Goal: Information Seeking & Learning: Check status

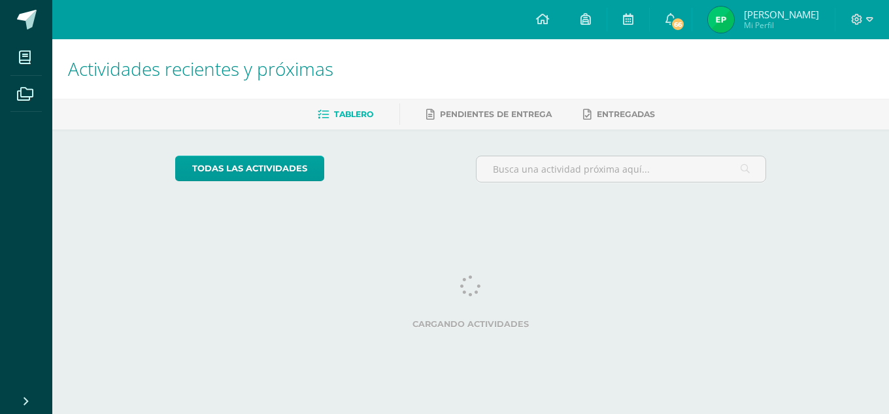
click at [723, 20] on img at bounding box center [721, 20] width 26 height 26
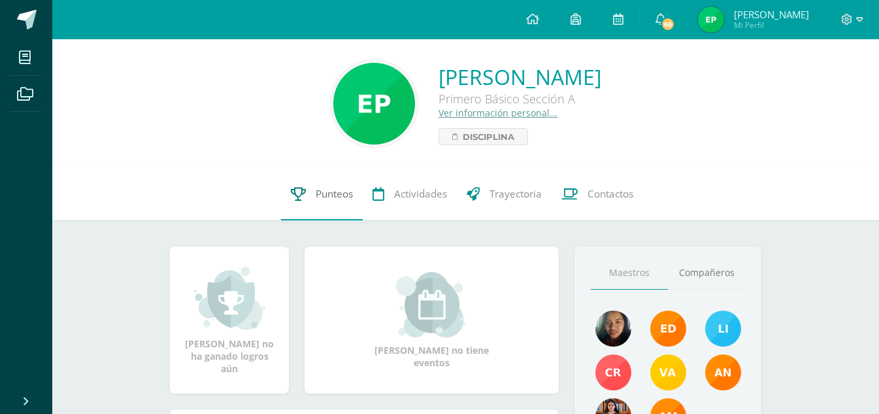
click at [337, 197] on span "Punteos" at bounding box center [334, 194] width 37 height 14
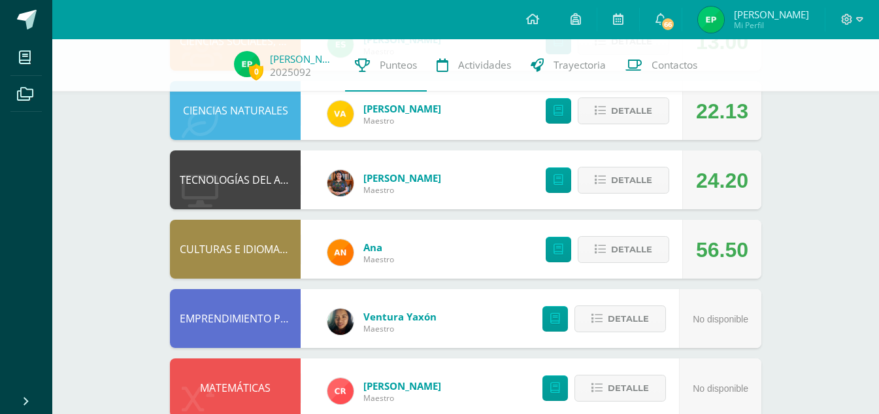
scroll to position [570, 0]
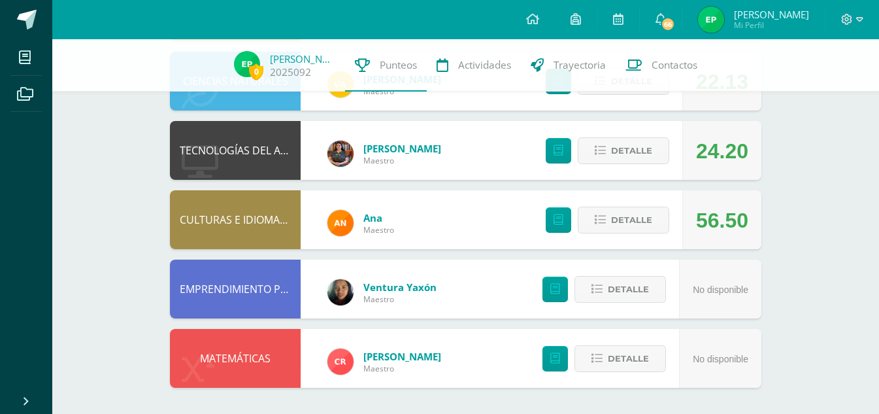
click at [712, 10] on img at bounding box center [711, 20] width 26 height 26
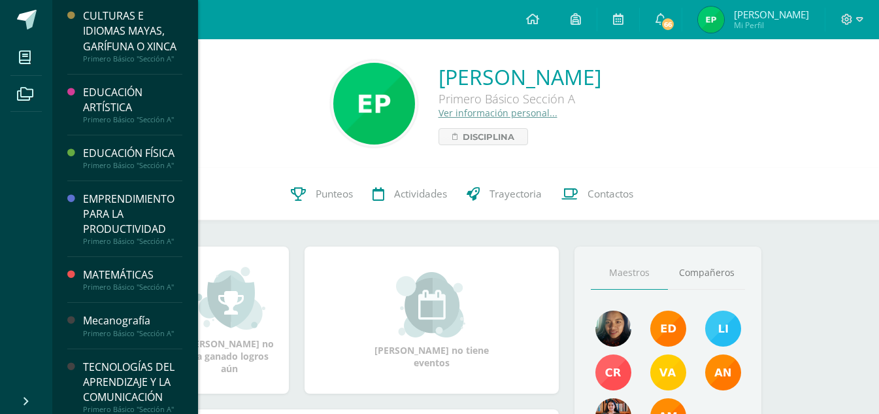
scroll to position [332, 0]
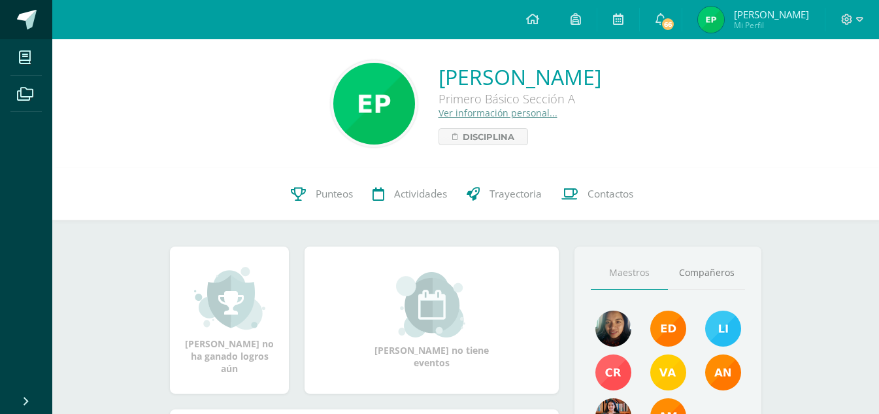
click at [24, 16] on span at bounding box center [27, 20] width 20 height 20
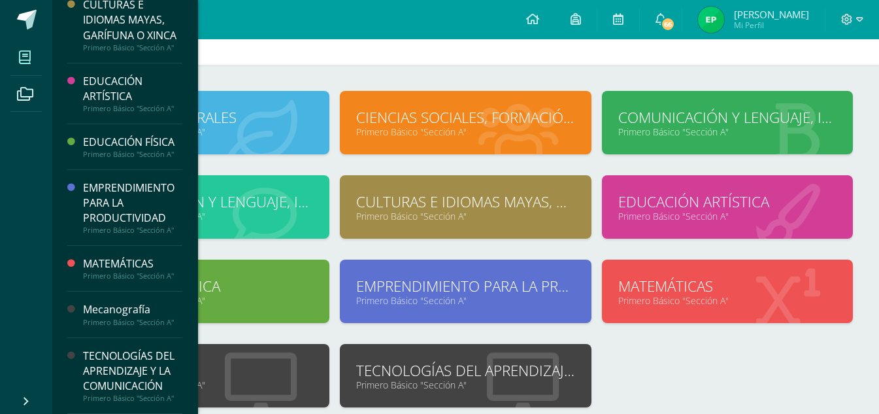
scroll to position [65, 0]
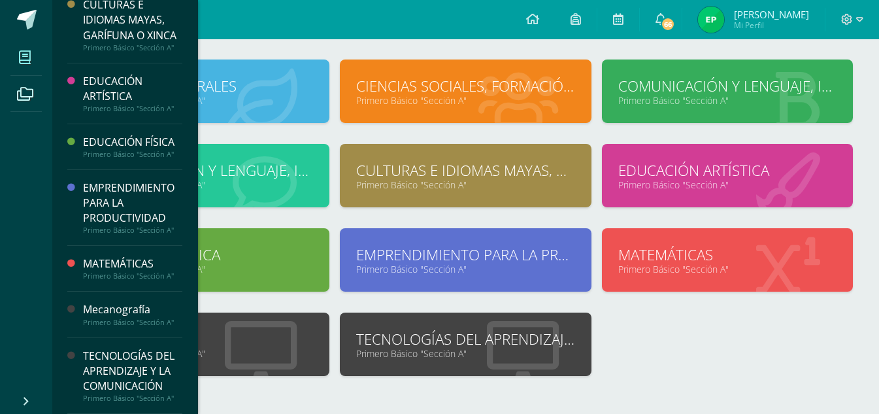
click at [99, 380] on div "TECNOLOGÍAS DEL APRENDIZAJE Y LA COMUNICACIÓN" at bounding box center [132, 370] width 99 height 45
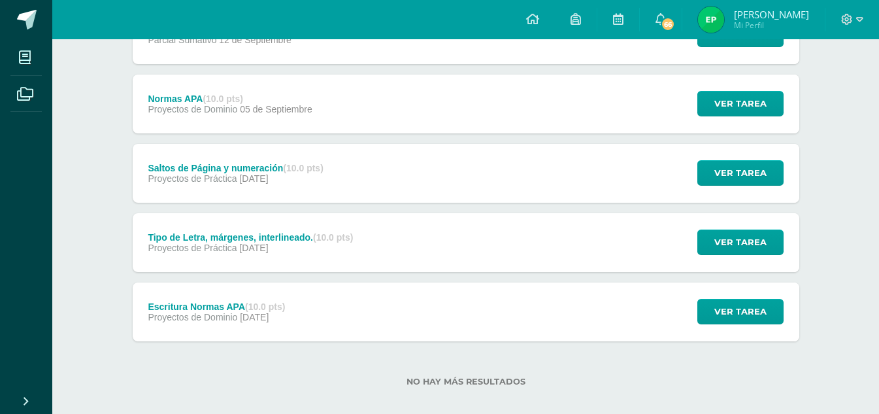
scroll to position [435, 0]
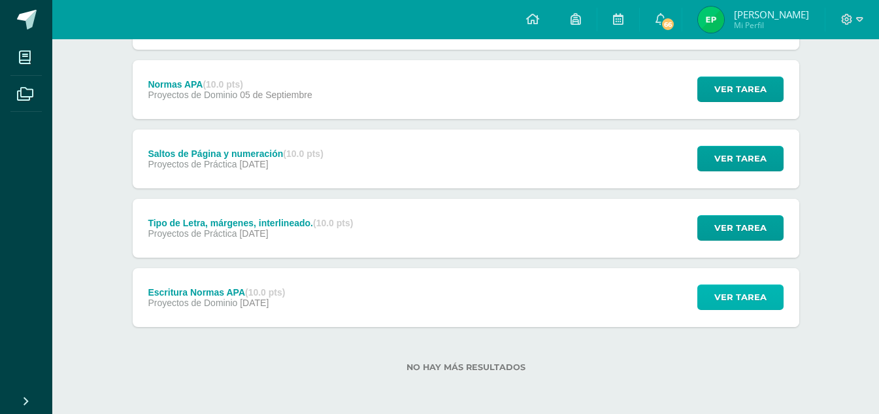
click at [750, 295] on span "Ver tarea" at bounding box center [740, 297] width 52 height 24
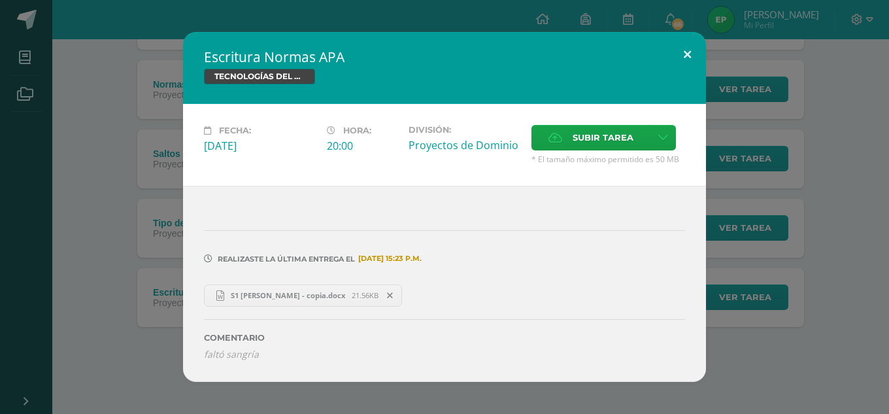
click at [687, 55] on button at bounding box center [687, 54] width 37 height 44
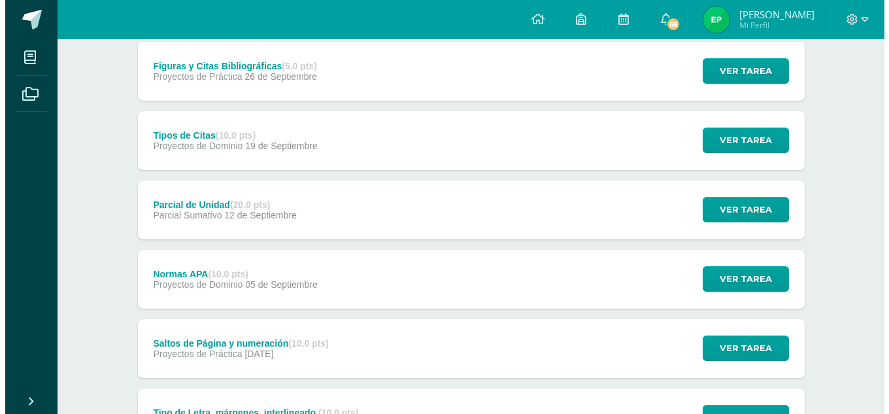
scroll to position [239, 0]
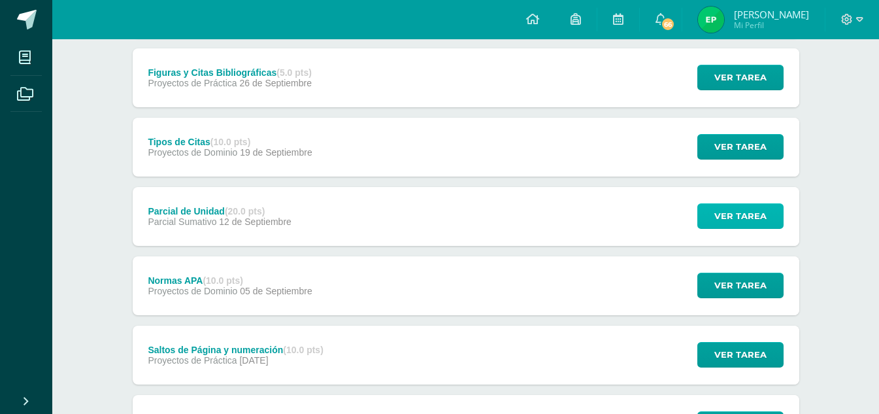
click at [707, 210] on button "Ver tarea" at bounding box center [740, 215] width 86 height 25
